Goal: Transaction & Acquisition: Purchase product/service

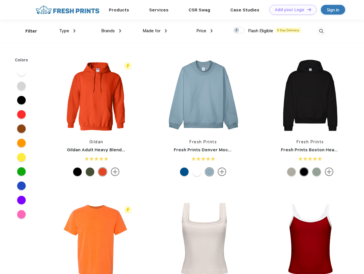
scroll to position [0, 0]
click at [291, 10] on link "Add your Logo Design Tool" at bounding box center [292, 10] width 47 height 10
click at [0, 0] on div "Design Tool" at bounding box center [0, 0] width 0 height 0
click at [306, 9] on link "Add your Logo Design Tool" at bounding box center [292, 10] width 47 height 10
click at [27, 31] on div "Filter" at bounding box center [31, 31] width 12 height 7
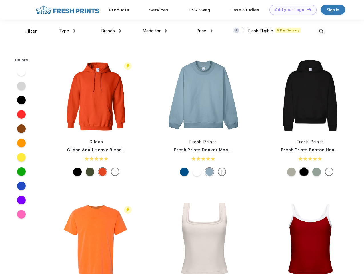
click at [67, 31] on span "Type" at bounding box center [64, 30] width 10 height 5
click at [111, 31] on span "Brands" at bounding box center [108, 30] width 14 height 5
click at [155, 31] on span "Made for" at bounding box center [152, 30] width 18 height 5
click at [204, 31] on span "Price" at bounding box center [201, 30] width 10 height 5
click at [239, 31] on div at bounding box center [238, 30] width 11 height 6
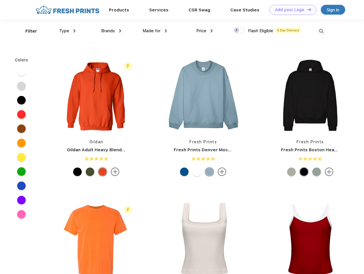
click at [237, 31] on input "checkbox" at bounding box center [235, 29] width 4 height 4
click at [321, 31] on img at bounding box center [320, 31] width 9 height 9
